Goal: Task Accomplishment & Management: Manage account settings

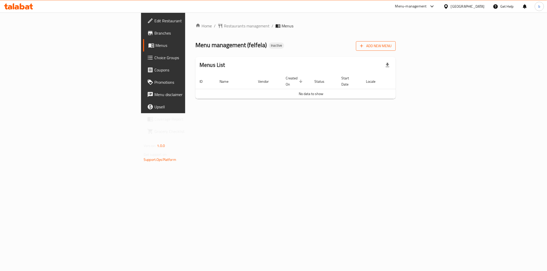
click at [392, 45] on span "Add New Menu" at bounding box center [376, 46] width 32 height 6
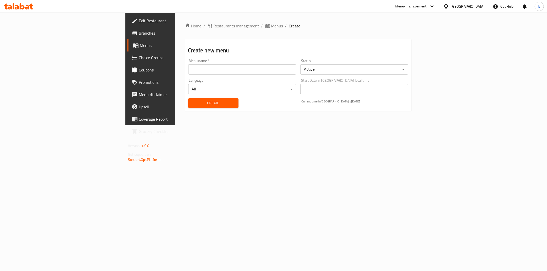
click at [257, 71] on input "text" at bounding box center [242, 69] width 108 height 10
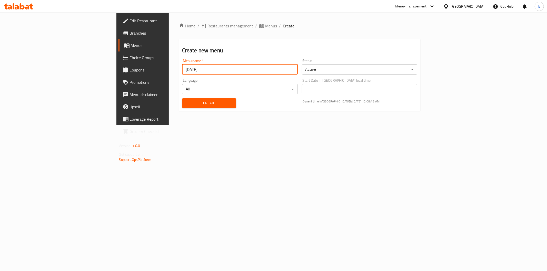
type input "[DATE]"
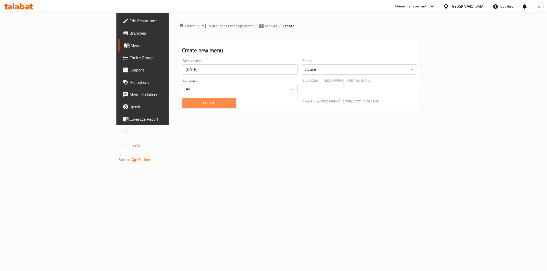
click at [184, 99] on button "Create" at bounding box center [209, 103] width 54 height 9
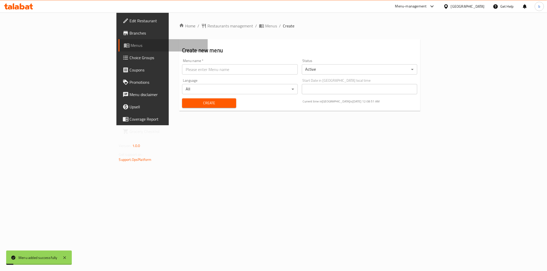
click at [131, 47] on span "Menus" at bounding box center [167, 45] width 73 height 6
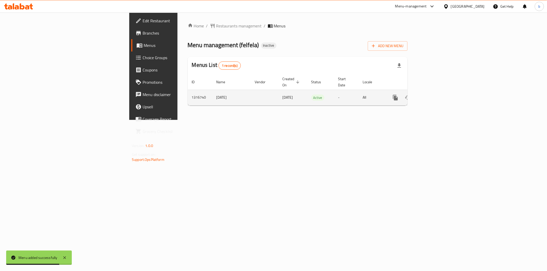
click at [439, 97] on link "enhanced table" at bounding box center [432, 98] width 12 height 12
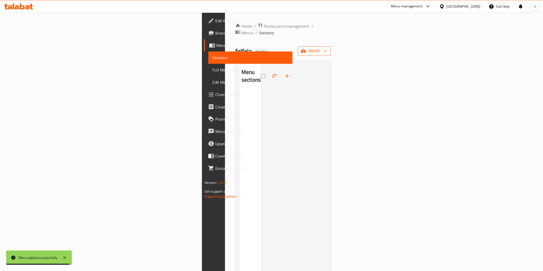
click at [331, 49] on button "import" at bounding box center [314, 50] width 33 height 9
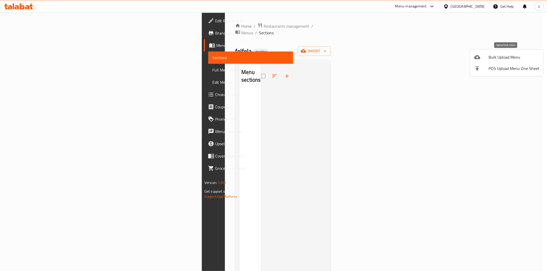
click at [503, 59] on span "Bulk Upload Menu" at bounding box center [514, 57] width 51 height 6
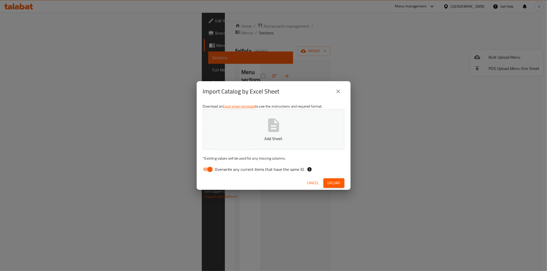
click at [209, 172] on input "Overwrite any current items that have the same ID." at bounding box center [209, 170] width 29 height 10
checkbox input "false"
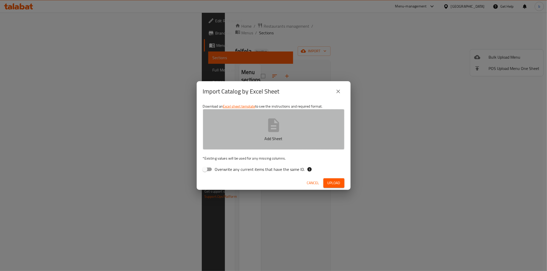
click at [234, 142] on button "Add Sheet" at bounding box center [274, 129] width 142 height 41
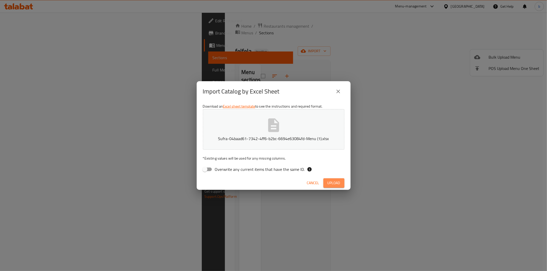
click at [338, 183] on span "Upload" at bounding box center [334, 183] width 13 height 6
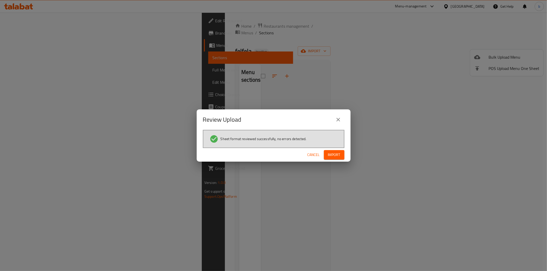
click at [338, 150] on button "Import" at bounding box center [334, 154] width 21 height 9
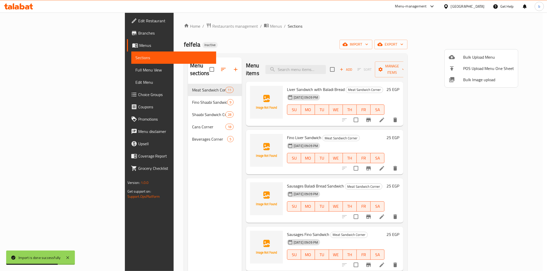
click at [170, 93] on div at bounding box center [273, 135] width 547 height 271
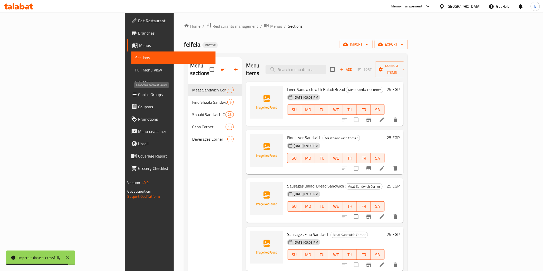
click at [192, 99] on span "Fino Shaabi Sandwich Corner" at bounding box center [209, 102] width 35 height 6
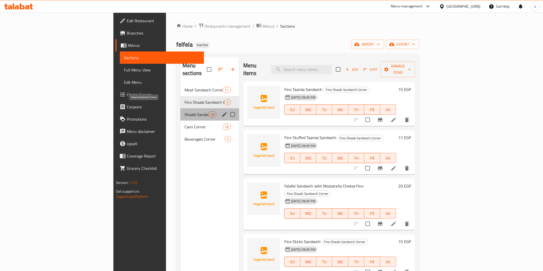
click at [184, 112] on span "Shaabi Sandwich Corner" at bounding box center [196, 115] width 24 height 6
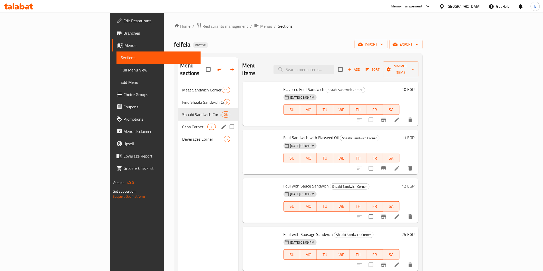
click at [182, 124] on span "Cans Corner" at bounding box center [194, 127] width 25 height 6
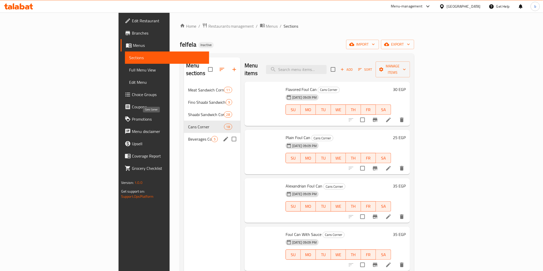
click at [188, 136] on span "Beverages Corner" at bounding box center [199, 139] width 23 height 6
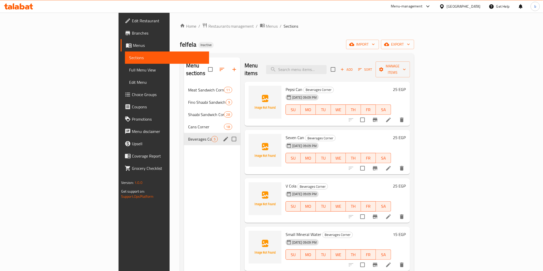
click at [184, 136] on div "Beverages Corner 5" at bounding box center [212, 139] width 56 height 12
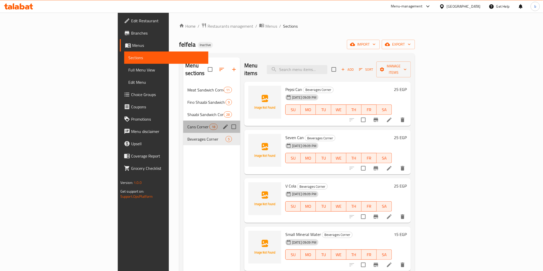
click at [183, 123] on div "Cans Corner 18" at bounding box center [211, 127] width 57 height 12
click at [187, 124] on span "Cans Corner" at bounding box center [198, 127] width 22 height 6
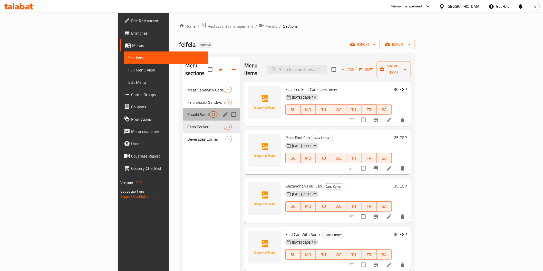
click at [183, 111] on div "Shaabi Sandwich Corner 28" at bounding box center [211, 115] width 57 height 12
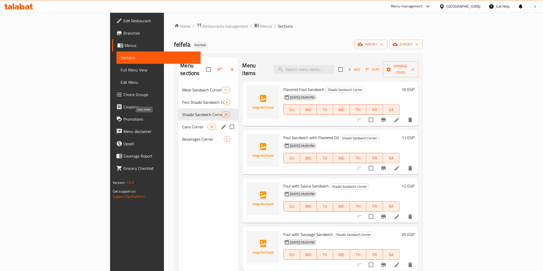
click at [182, 124] on span "Cans Corner" at bounding box center [194, 127] width 25 height 6
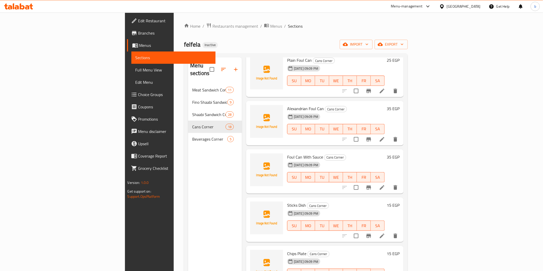
scroll to position [114, 0]
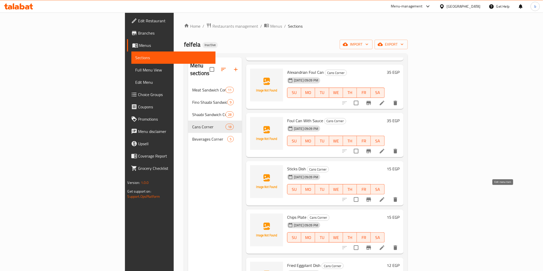
click at [385, 197] on icon at bounding box center [382, 200] width 6 height 6
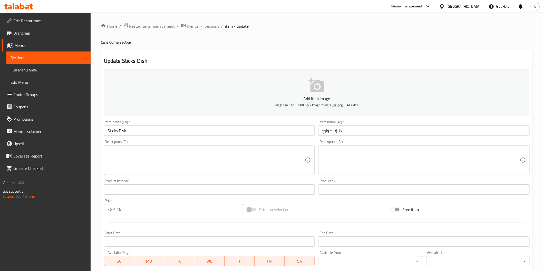
click at [125, 129] on input "Sticks Dish" at bounding box center [209, 131] width 211 height 10
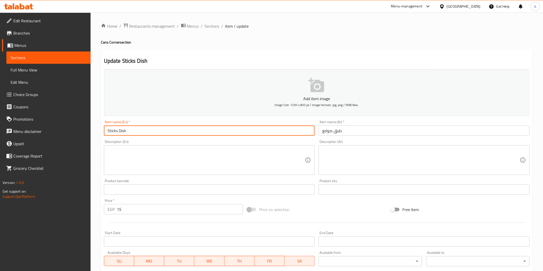
click at [125, 129] on input "Sticks Dish" at bounding box center [209, 131] width 211 height 10
paste input "Plate"
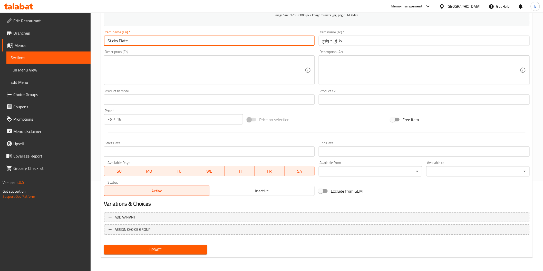
type input "Sticks Plate"
click at [162, 248] on span "Update" at bounding box center [155, 250] width 95 height 6
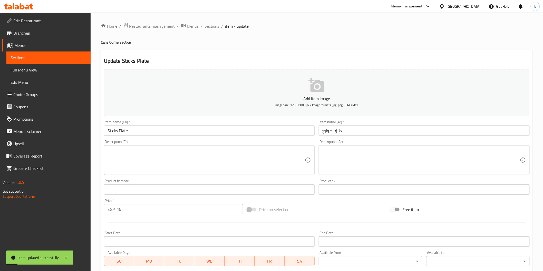
click at [206, 27] on span "Sections" at bounding box center [212, 26] width 15 height 6
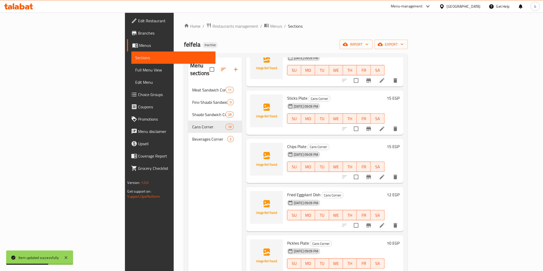
scroll to position [199, 0]
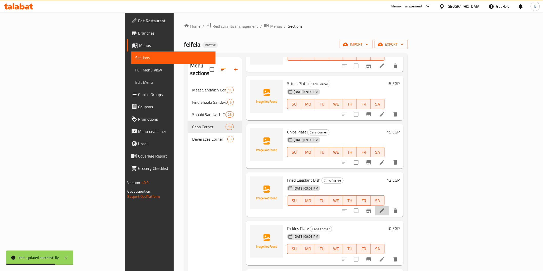
click at [389, 207] on li at bounding box center [382, 211] width 14 height 9
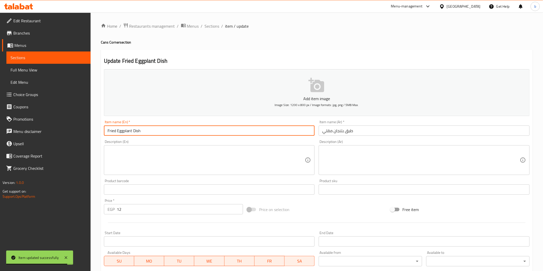
click at [140, 131] on input "Fried Eggplant Dish" at bounding box center [209, 131] width 211 height 10
click at [135, 133] on input "Fried Eggplant Dish" at bounding box center [209, 131] width 211 height 10
paste input "Plate"
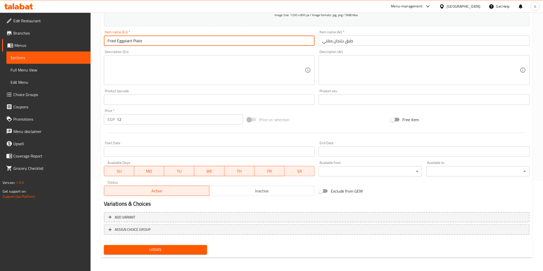
type input "Fried Eggplant Plate"
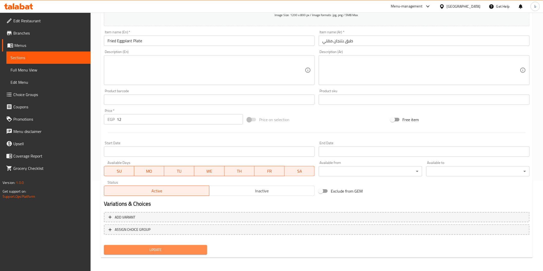
click at [155, 248] on span "Update" at bounding box center [155, 250] width 95 height 6
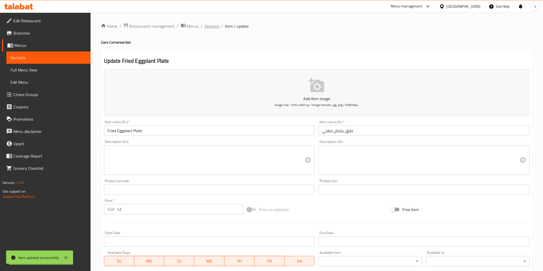
click at [209, 27] on span "Sections" at bounding box center [212, 26] width 15 height 6
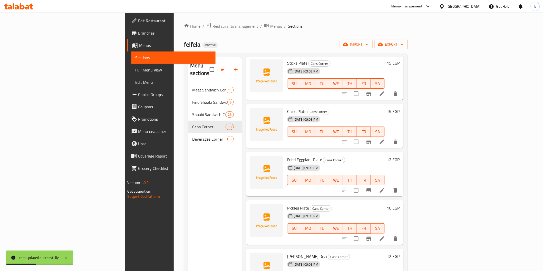
scroll to position [228, 0]
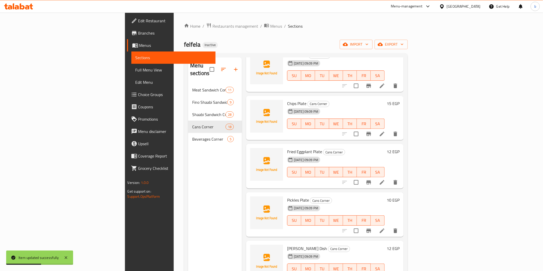
click at [389, 178] on li at bounding box center [382, 182] width 14 height 9
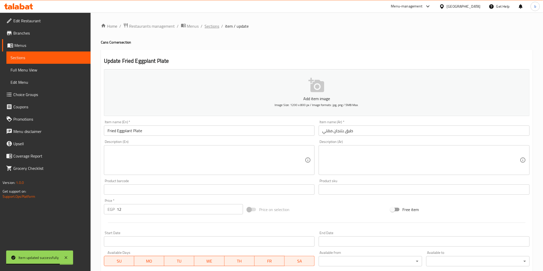
click at [208, 24] on span "Sections" at bounding box center [212, 26] width 15 height 6
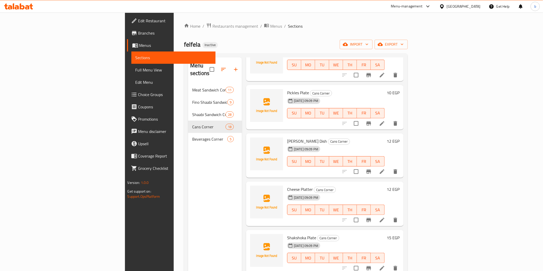
scroll to position [342, 0]
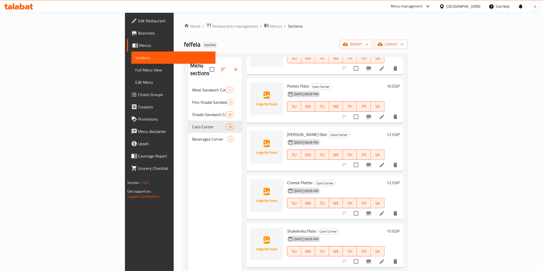
click at [389, 161] on li at bounding box center [382, 165] width 14 height 9
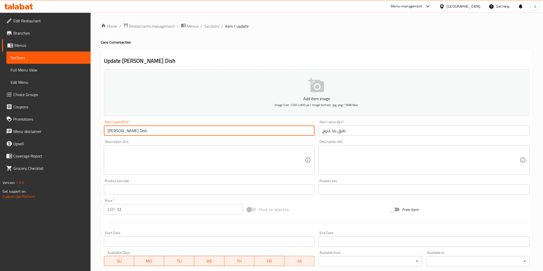
drag, startPoint x: 144, startPoint y: 131, endPoint x: 135, endPoint y: 129, distance: 9.6
click at [135, 129] on input "Baba Ghanoush Dish" at bounding box center [209, 131] width 211 height 10
paste input "Plate"
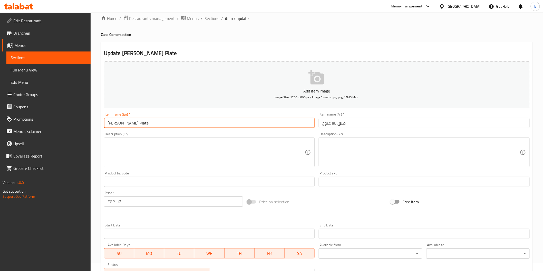
scroll to position [90, 0]
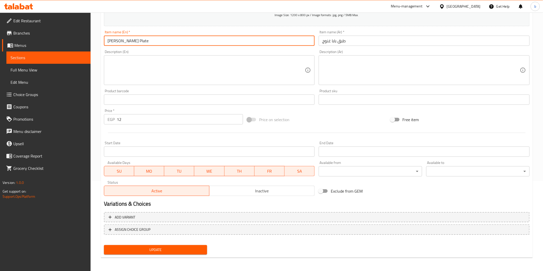
type input "[PERSON_NAME] Plate"
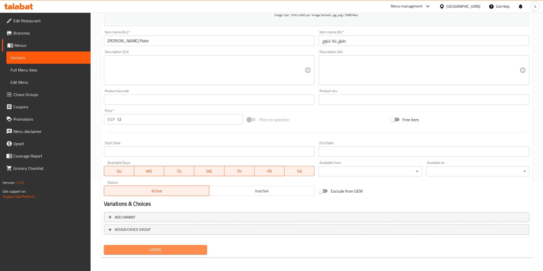
click at [121, 245] on button "Update" at bounding box center [155, 249] width 103 height 9
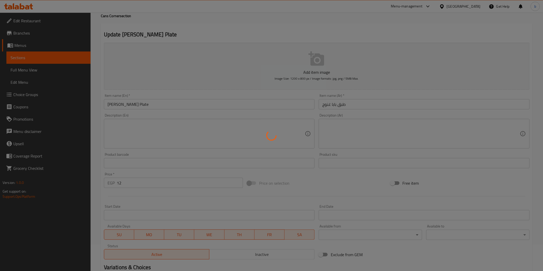
scroll to position [0, 0]
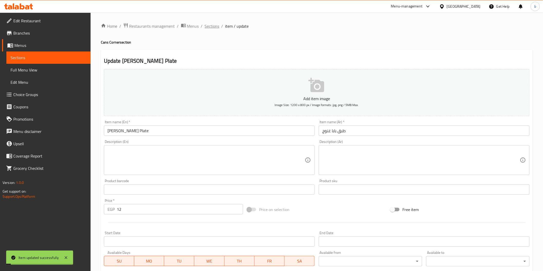
click at [206, 27] on span "Sections" at bounding box center [212, 26] width 15 height 6
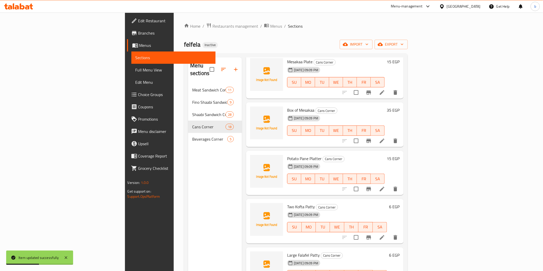
scroll to position [570, 0]
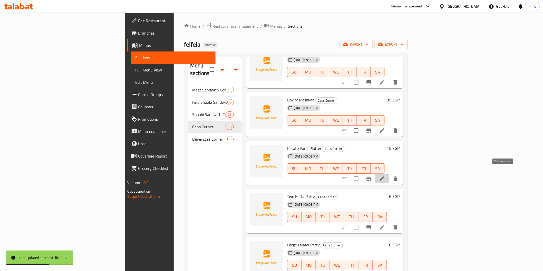
click at [385, 176] on icon at bounding box center [382, 179] width 6 height 6
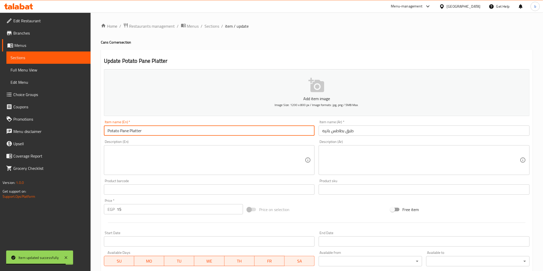
drag, startPoint x: 143, startPoint y: 132, endPoint x: 130, endPoint y: 131, distance: 12.9
click at [130, 131] on input "Potato Pane Platter" at bounding box center [209, 131] width 211 height 10
paste input "e"
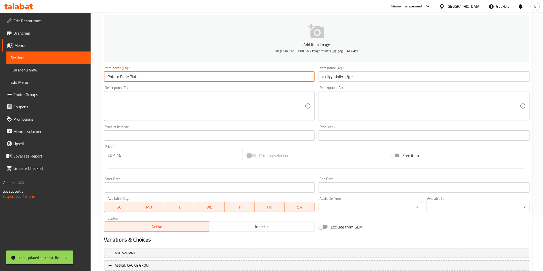
scroll to position [90, 0]
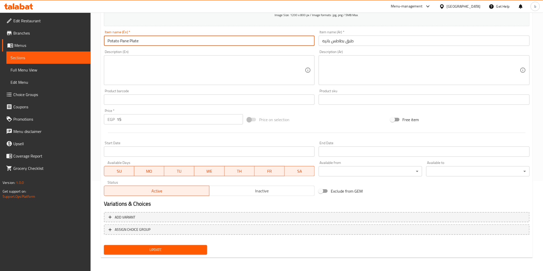
type input "Potato Pane Plate"
click at [159, 252] on span "Update" at bounding box center [155, 250] width 95 height 6
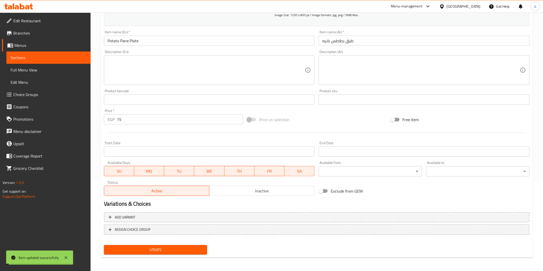
scroll to position [0, 0]
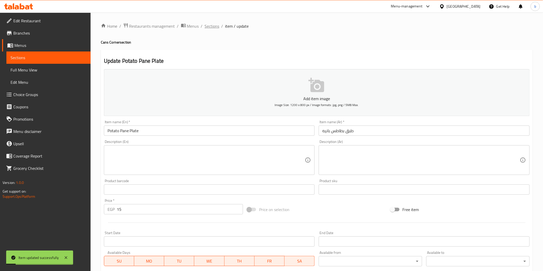
click at [209, 30] on div "Home / Restaurants management / Menus / Sections / item / update Cans Corner se…" at bounding box center [317, 187] width 432 height 329
click at [210, 28] on span "Sections" at bounding box center [212, 26] width 15 height 6
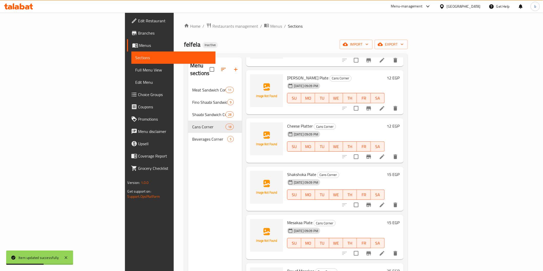
scroll to position [399, 0]
click at [384, 154] on icon at bounding box center [382, 156] width 5 height 5
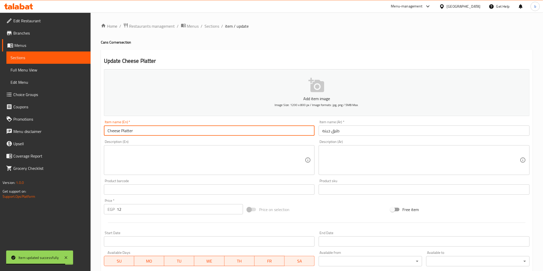
drag, startPoint x: 141, startPoint y: 132, endPoint x: 121, endPoint y: 136, distance: 21.3
click at [121, 136] on div "Item name (En)   * Cheese Platter Item name (En) *" at bounding box center [209, 128] width 215 height 20
paste input "e"
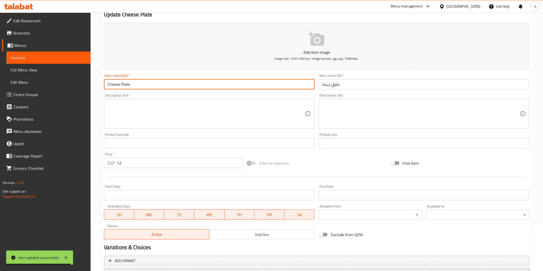
scroll to position [90, 0]
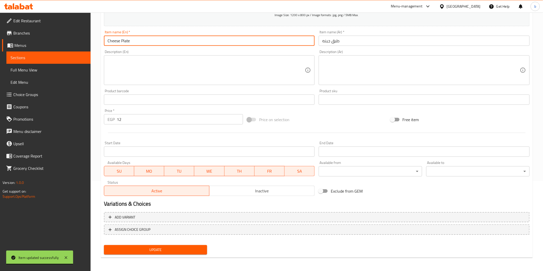
type input "Cheese Plate"
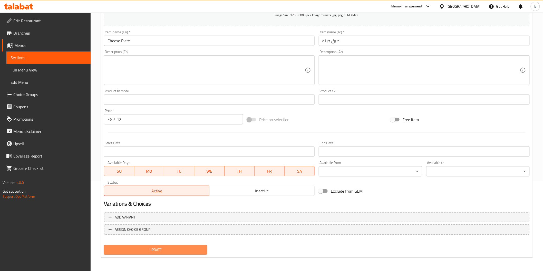
click at [132, 252] on span "Update" at bounding box center [155, 250] width 95 height 6
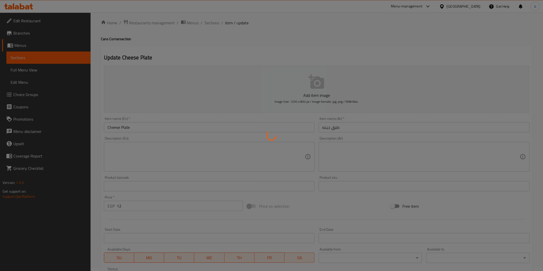
scroll to position [0, 0]
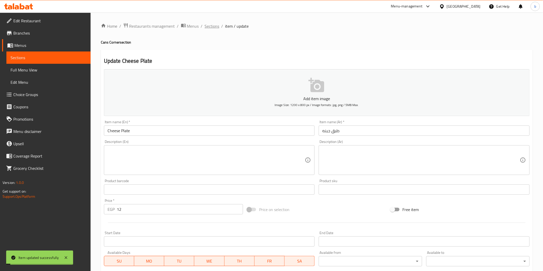
click at [215, 24] on span "Sections" at bounding box center [212, 26] width 15 height 6
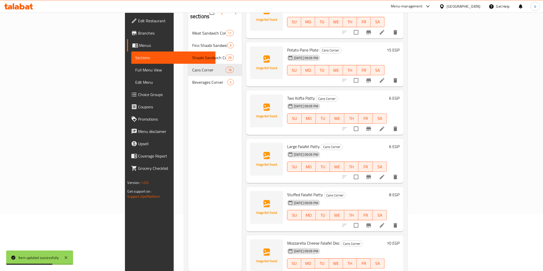
scroll to position [72, 0]
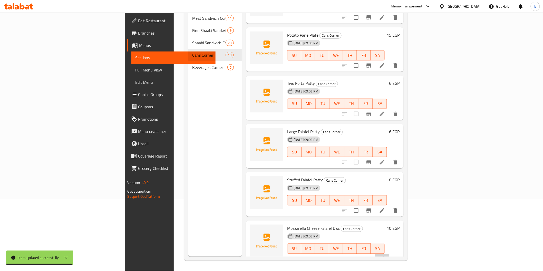
click at [389, 255] on li at bounding box center [382, 259] width 14 height 9
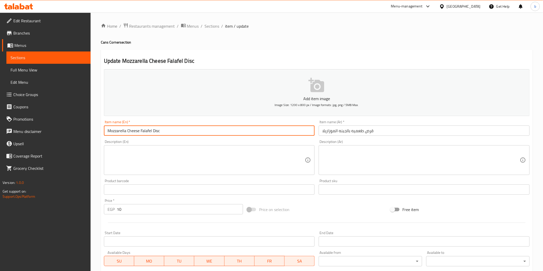
drag, startPoint x: 166, startPoint y: 128, endPoint x: 153, endPoint y: 127, distance: 13.2
click at [153, 127] on input "Mozzarella Cheese Falafel Disc" at bounding box center [209, 131] width 211 height 10
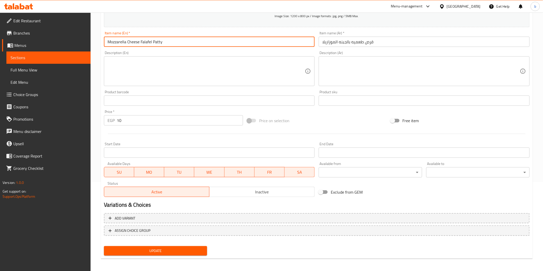
scroll to position [90, 0]
type input "Mozzarella Cheese Falafel Patty"
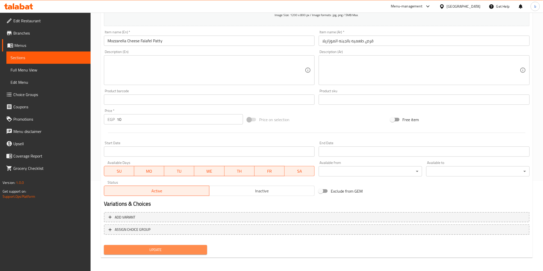
click at [142, 249] on span "Update" at bounding box center [155, 250] width 95 height 6
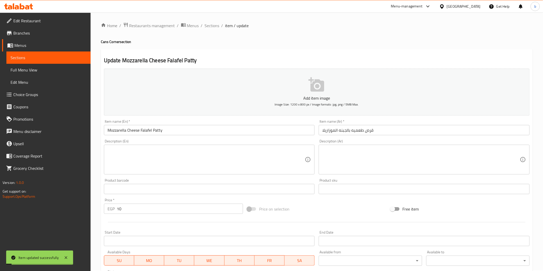
scroll to position [0, 0]
click at [213, 27] on span "Sections" at bounding box center [212, 26] width 15 height 6
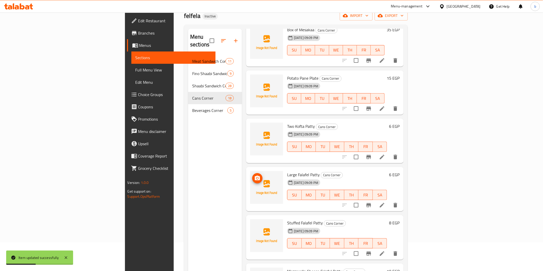
scroll to position [72, 0]
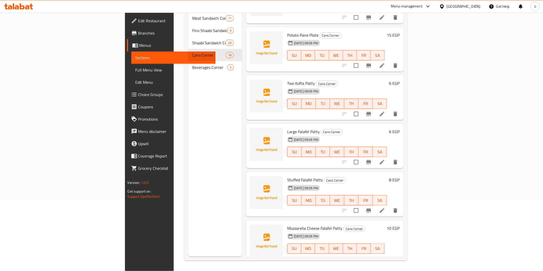
click at [138, 22] on span "Edit Restaurant" at bounding box center [174, 21] width 73 height 6
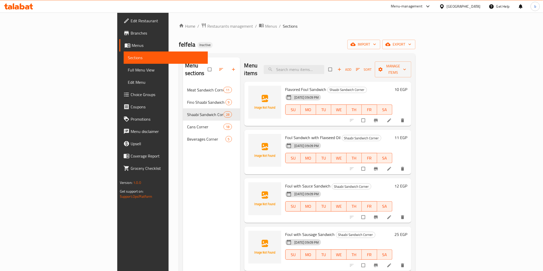
click at [128, 73] on span "Full Menu View" at bounding box center [166, 70] width 76 height 6
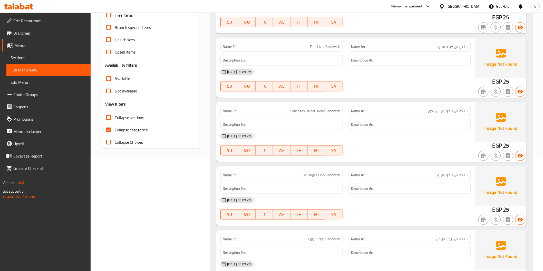
drag, startPoint x: 108, startPoint y: 131, endPoint x: 302, endPoint y: 89, distance: 198.9
click at [108, 131] on input "Collapse categories" at bounding box center [108, 130] width 12 height 12
checkbox input "false"
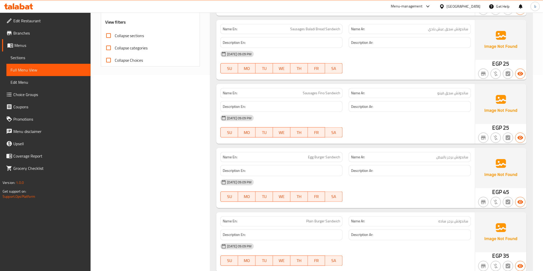
scroll to position [199, 0]
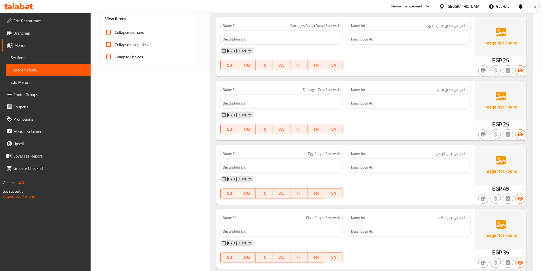
click at [451, 90] on span "ساندوتش سجق فينو" at bounding box center [452, 89] width 31 height 5
copy span "سجق"
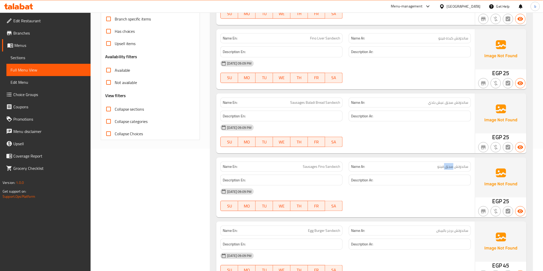
scroll to position [28, 0]
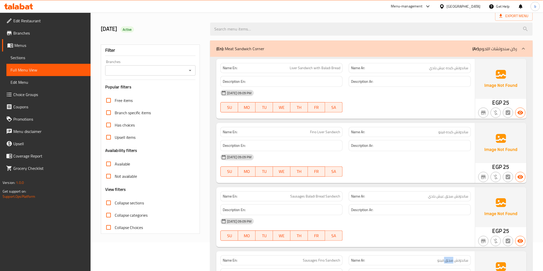
click at [58, 36] on link "Branches" at bounding box center [46, 33] width 89 height 12
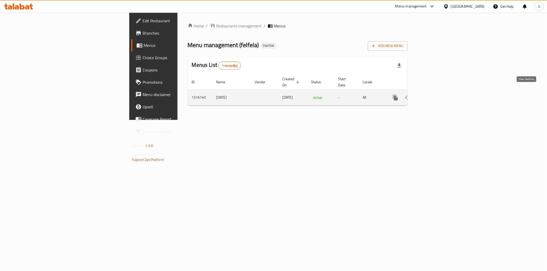
click at [439, 92] on link "enhanced table" at bounding box center [432, 98] width 12 height 12
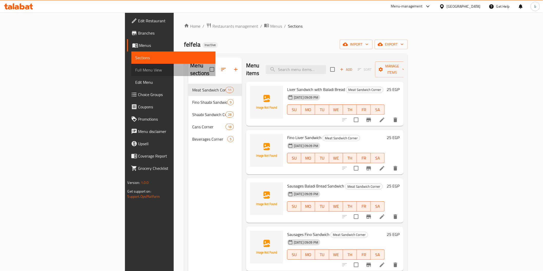
click at [135, 71] on span "Full Menu View" at bounding box center [173, 70] width 76 height 6
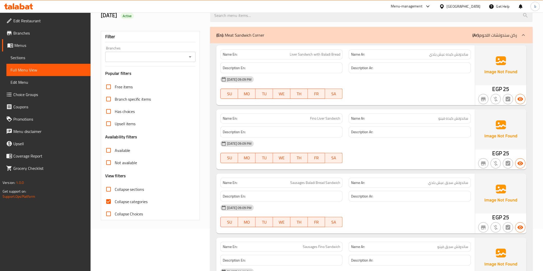
scroll to position [85, 0]
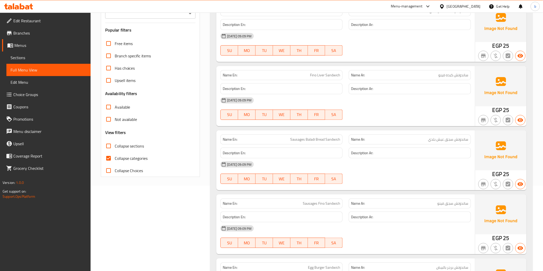
click at [120, 155] on span "Collapse categories" at bounding box center [131, 158] width 33 height 6
click at [115, 155] on input "Collapse categories" at bounding box center [108, 158] width 12 height 12
checkbox input "false"
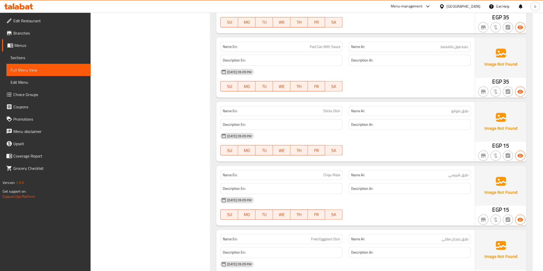
scroll to position [3420, 0]
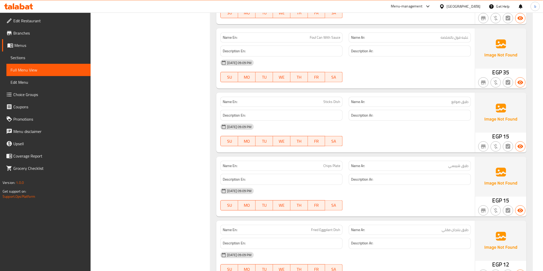
click at [335, 166] on span "Chips Plate" at bounding box center [331, 165] width 17 height 5
copy span "Plate"
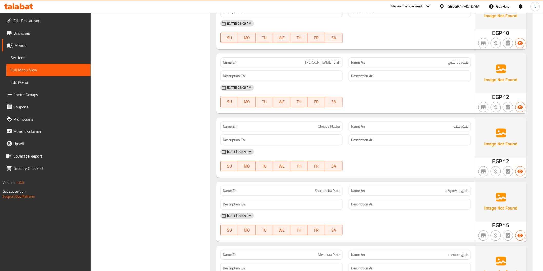
scroll to position [3762, 0]
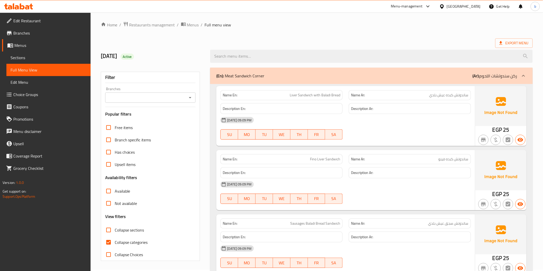
scroll to position [115, 0]
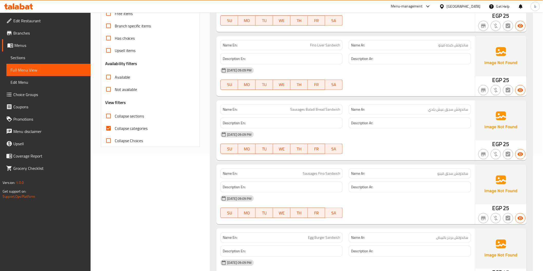
click at [109, 118] on input "Collapse sections" at bounding box center [108, 116] width 12 height 12
checkbox input "true"
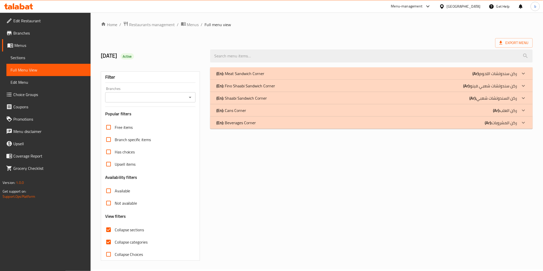
click at [108, 236] on input "Collapse categories" at bounding box center [108, 242] width 12 height 12
checkbox input "false"
click at [521, 123] on icon at bounding box center [523, 123] width 6 height 6
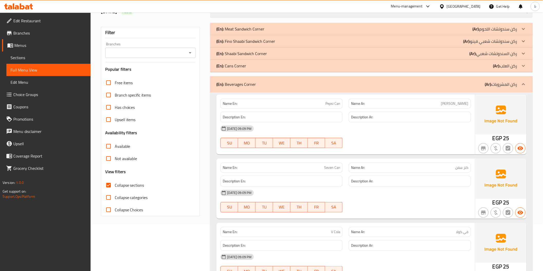
scroll to position [36, 0]
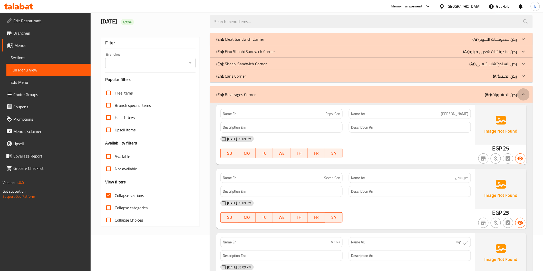
click at [520, 96] on icon at bounding box center [523, 95] width 6 height 6
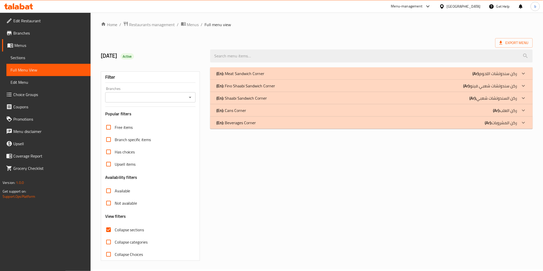
scroll to position [1, 0]
click at [519, 112] on div at bounding box center [523, 111] width 12 height 12
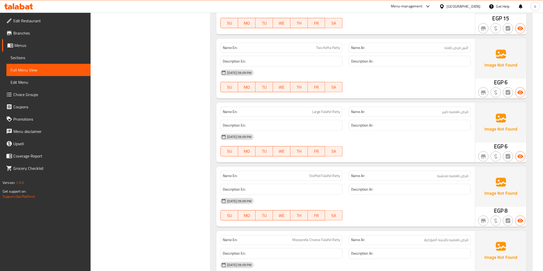
scroll to position [1046, 0]
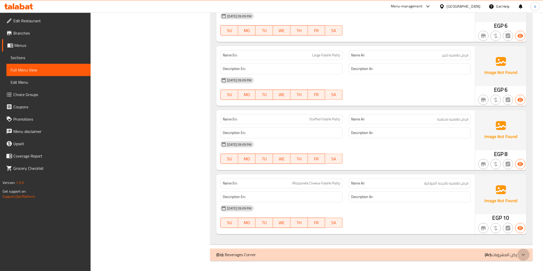
click at [525, 255] on icon at bounding box center [523, 255] width 6 height 6
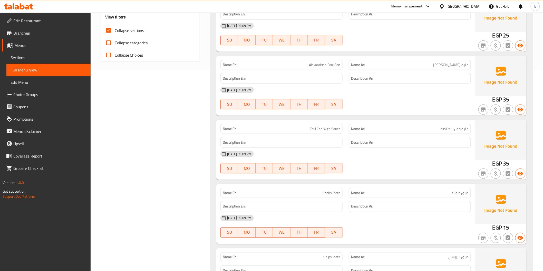
scroll to position [0, 0]
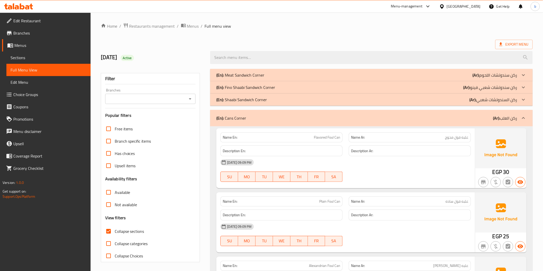
click at [108, 234] on input "Collapse sections" at bounding box center [108, 231] width 12 height 12
checkbox input "false"
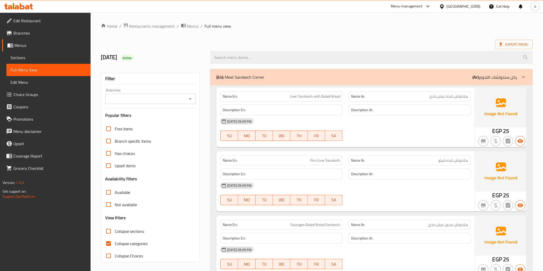
click at [109, 245] on input "Collapse categories" at bounding box center [108, 244] width 12 height 12
checkbox input "false"
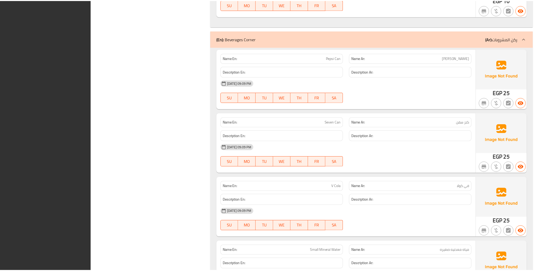
scroll to position [4507, 0]
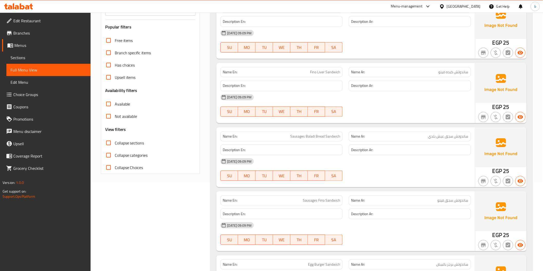
scroll to position [0, 0]
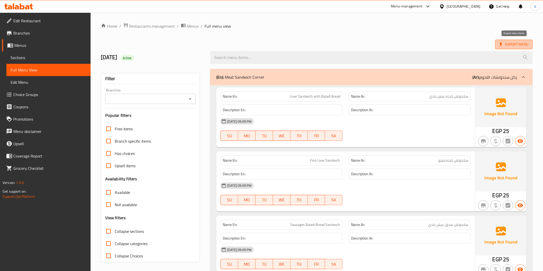
click at [503, 46] on icon at bounding box center [500, 44] width 5 height 5
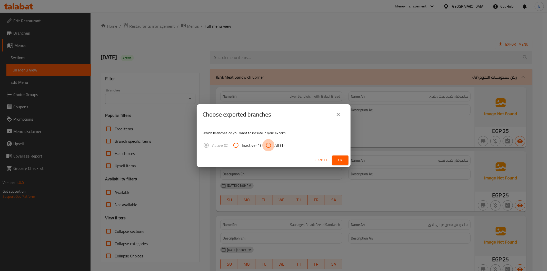
click at [263, 146] on input "All (1)" at bounding box center [268, 145] width 12 height 12
radio input "true"
click at [333, 158] on button "Ok" at bounding box center [340, 160] width 16 height 9
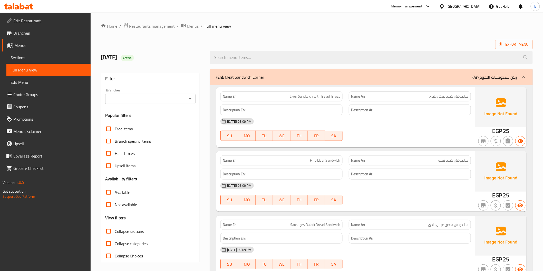
click at [25, 37] on link "Branches" at bounding box center [46, 33] width 89 height 12
